Goal: Navigation & Orientation: Find specific page/section

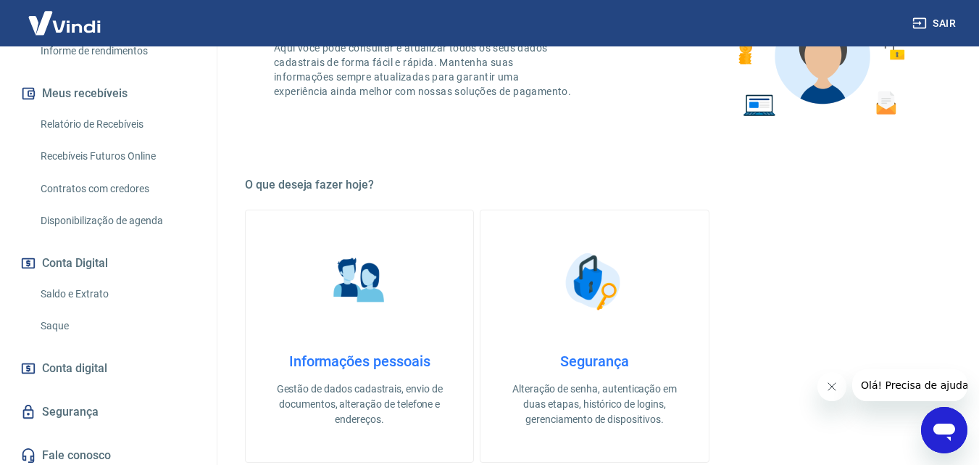
scroll to position [292, 0]
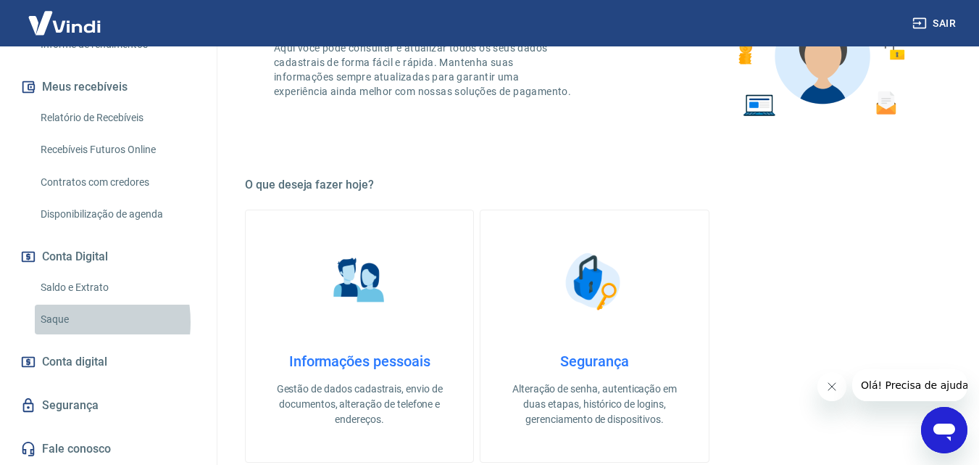
click at [62, 322] on link "Saque" at bounding box center [117, 320] width 165 height 30
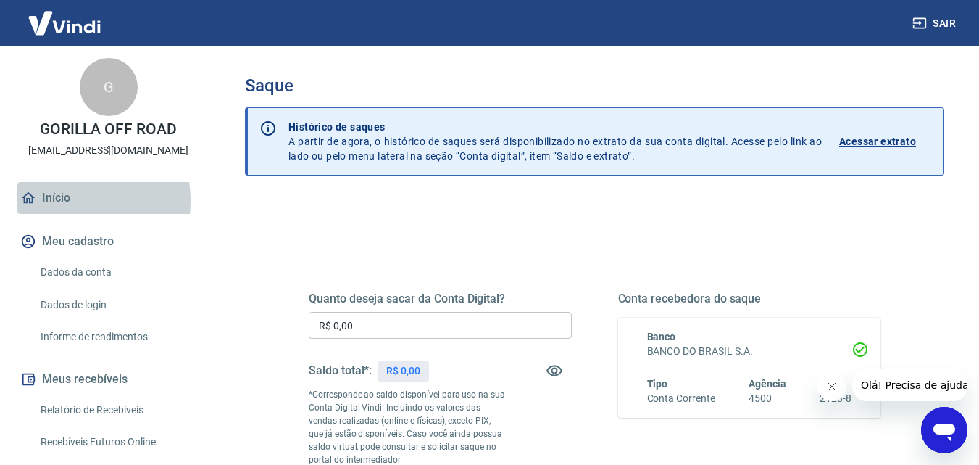
click at [53, 199] on link "Início" at bounding box center [108, 198] width 182 height 32
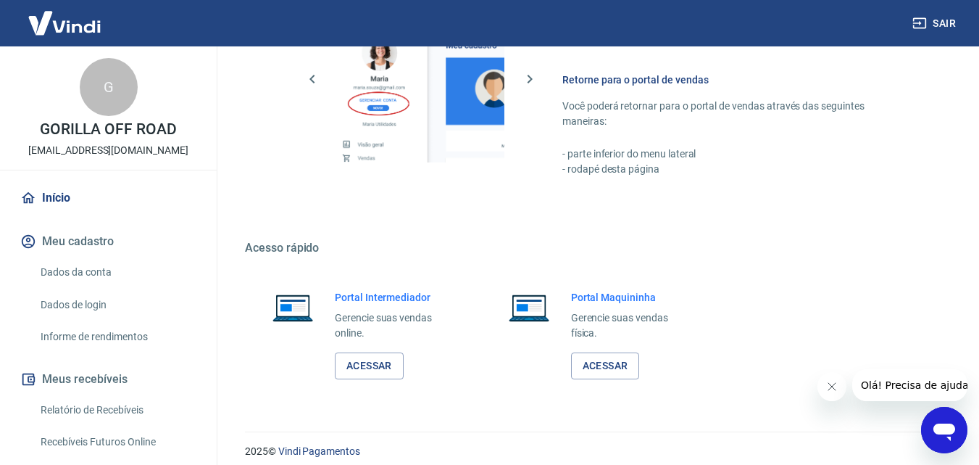
scroll to position [725, 0]
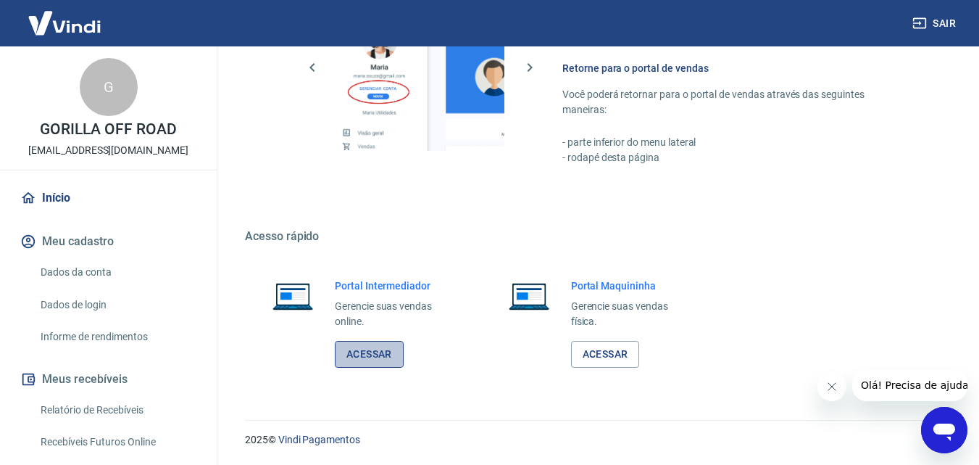
click at [373, 352] on link "Acessar" at bounding box center [369, 354] width 69 height 27
